Goal: Task Accomplishment & Management: Manage account settings

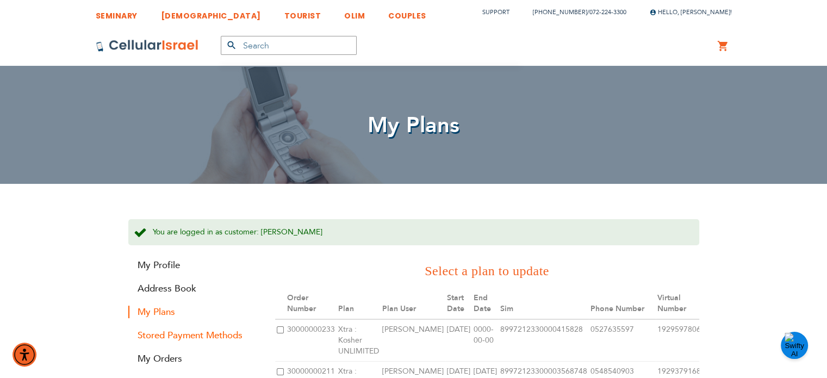
click at [228, 332] on link "Stored Payment Methods" at bounding box center [193, 335] width 130 height 13
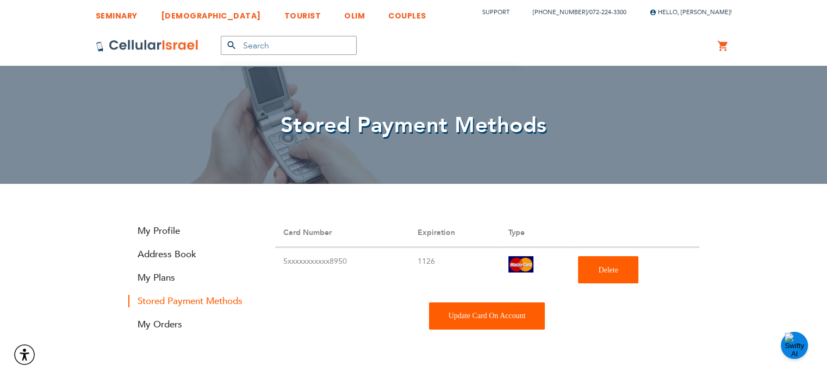
click at [466, 308] on div "Update Card On Account" at bounding box center [487, 315] width 116 height 27
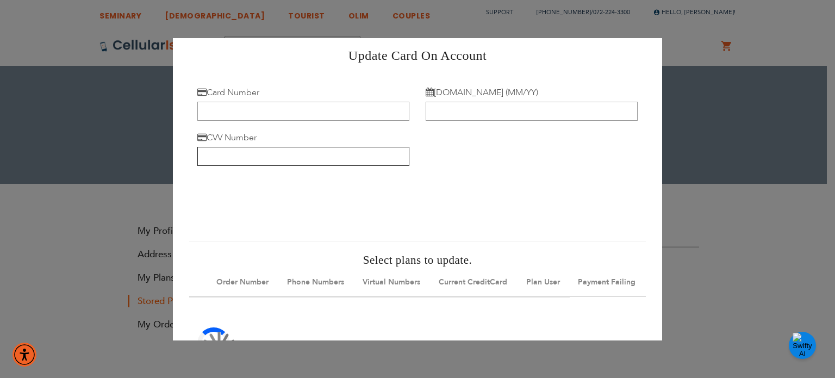
click at [325, 162] on input "CVV Number" at bounding box center [303, 156] width 212 height 19
paste input "844"
type input "844"
click at [463, 112] on input "[DOMAIN_NAME] (MM/YY)" at bounding box center [532, 111] width 212 height 19
paste input "09/30"
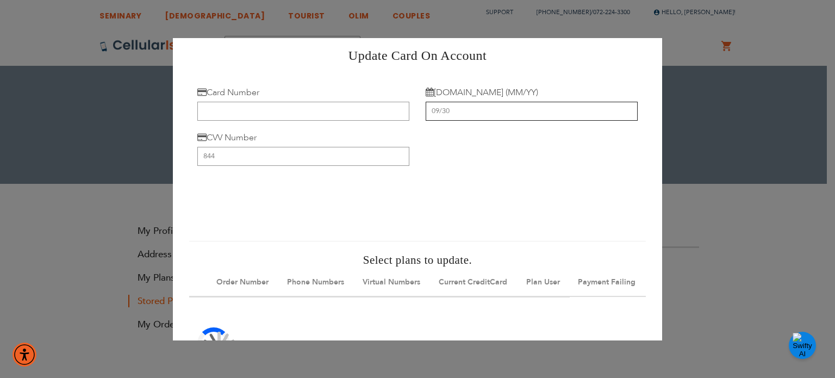
type input "09/30"
click at [291, 107] on input "Card Number" at bounding box center [303, 111] width 212 height 19
paste input "[CREDIT_CARD_NUMBER]"
type input "[CREDIT_CARD_NUMBER]"
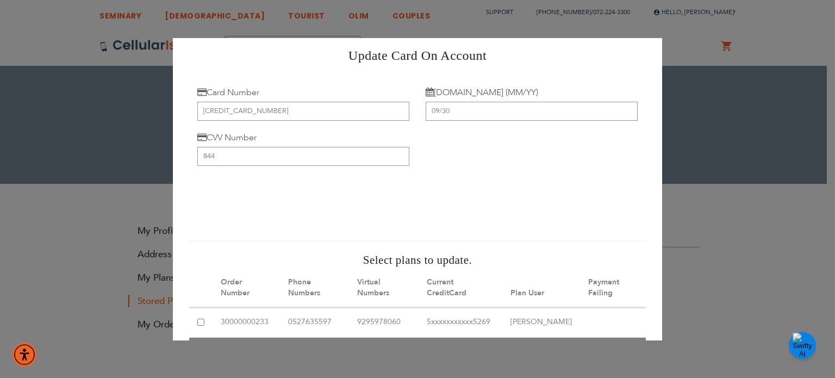
click at [203, 319] on input "checkbox" at bounding box center [200, 322] width 7 height 7
checkbox input "true"
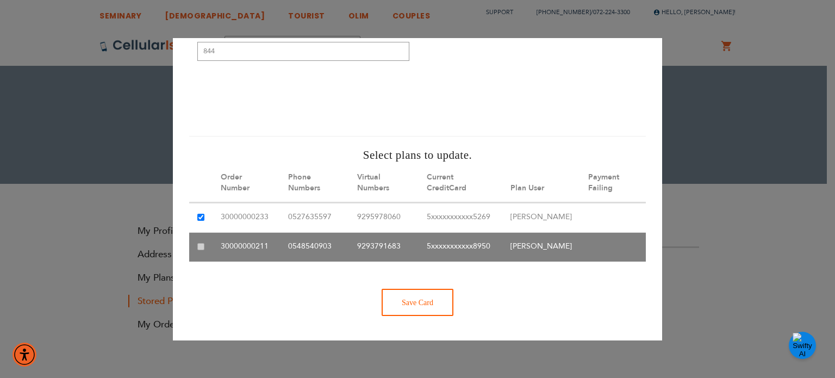
click at [415, 301] on div "Save Card" at bounding box center [418, 302] width 72 height 27
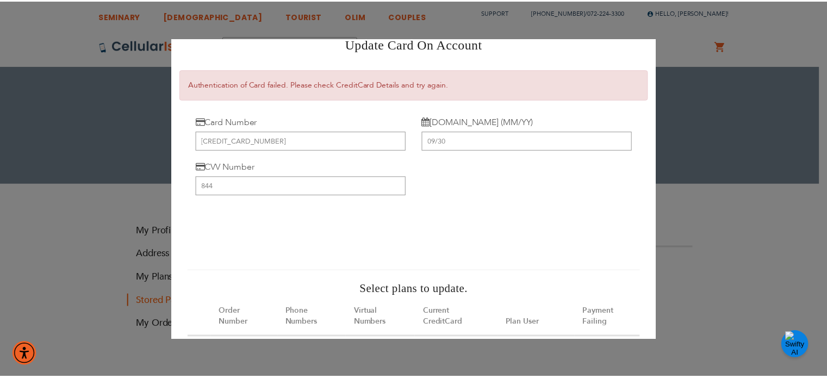
scroll to position [0, 0]
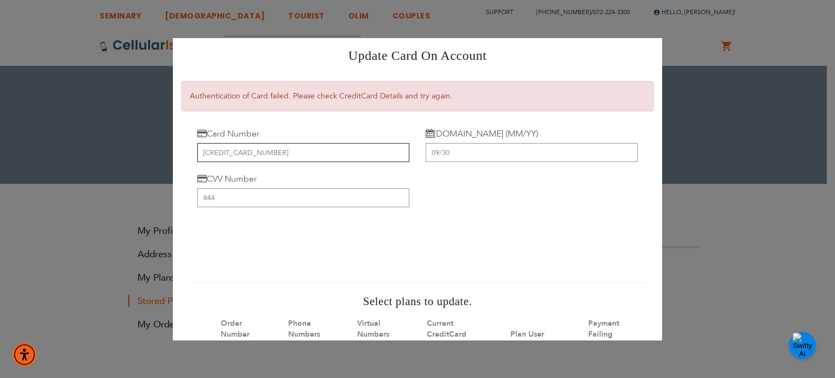
click at [312, 158] on input "[CREDIT_CARD_NUMBER]" at bounding box center [303, 152] width 212 height 19
click at [461, 158] on input "09/30" at bounding box center [532, 152] width 212 height 19
click at [344, 191] on input "844" at bounding box center [303, 197] width 212 height 19
click at [296, 96] on span "Authentication of Card failed. Please check CreditCard Details and try again." at bounding box center [321, 96] width 263 height 10
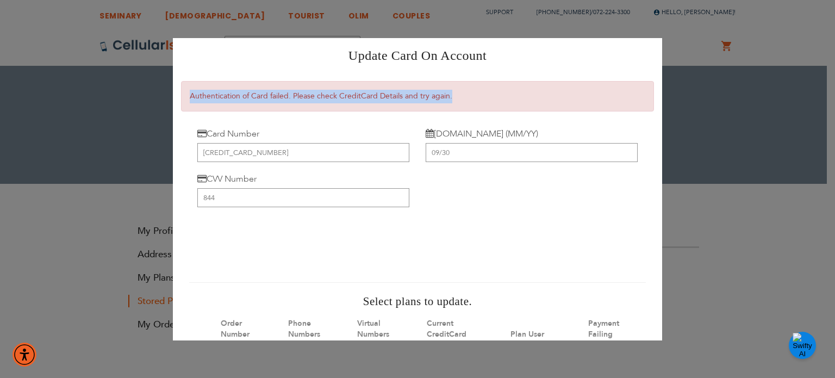
click at [296, 96] on span "Authentication of Card failed. Please check CreditCard Details and try again." at bounding box center [321, 96] width 263 height 10
copy div "Authentication of Card failed. Please check CreditCard Details and try again."
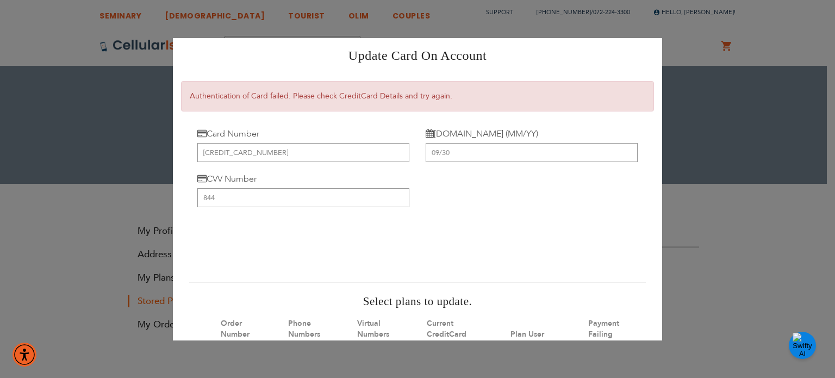
click at [746, 223] on div "Update Card On Account × × Authentication of Card failed. Please check CreditCa…" at bounding box center [417, 189] width 835 height 378
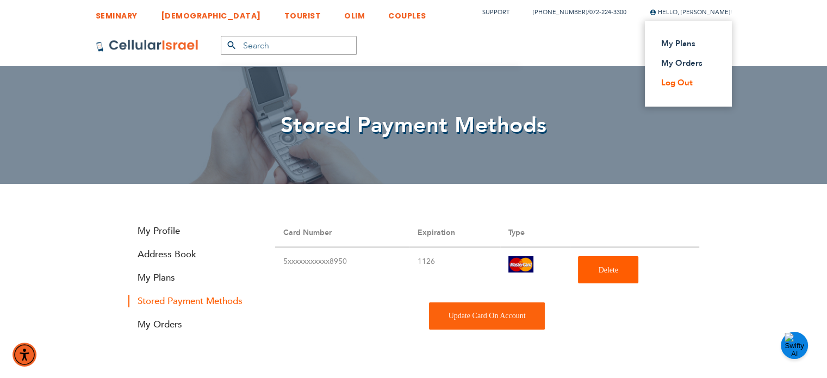
click at [694, 80] on link "Log Out" at bounding box center [685, 82] width 48 height 11
